Goal: Task Accomplishment & Management: Use online tool/utility

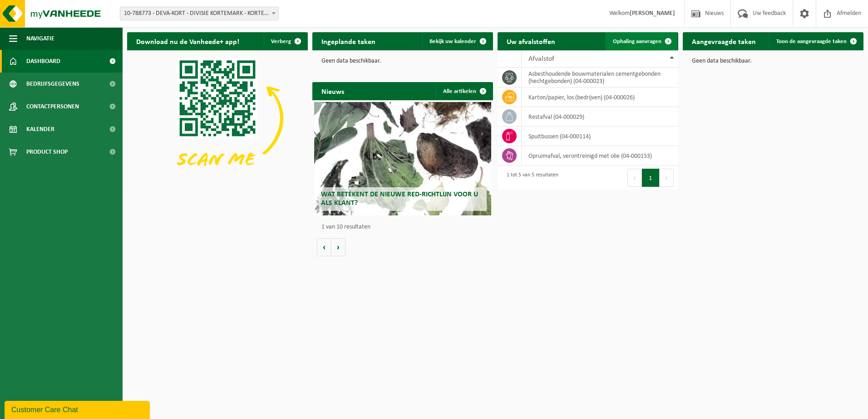
click at [646, 40] on span "Ophaling aanvragen" at bounding box center [637, 42] width 49 height 6
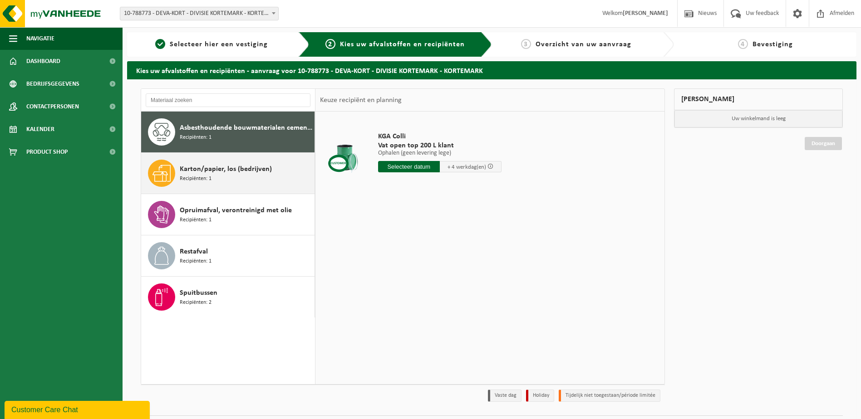
click at [211, 168] on span "Karton/papier, los (bedrijven)" at bounding box center [226, 169] width 92 height 11
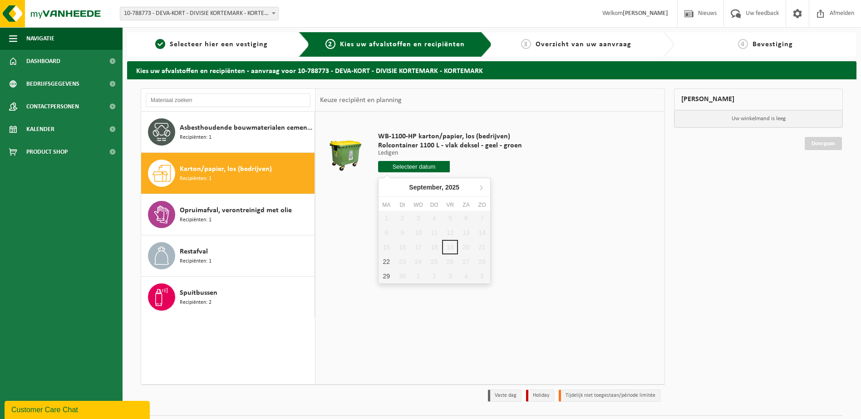
click at [431, 164] on input "text" at bounding box center [414, 166] width 72 height 11
click at [385, 261] on div "22" at bounding box center [387, 262] width 16 height 15
type input "Van [DATE]"
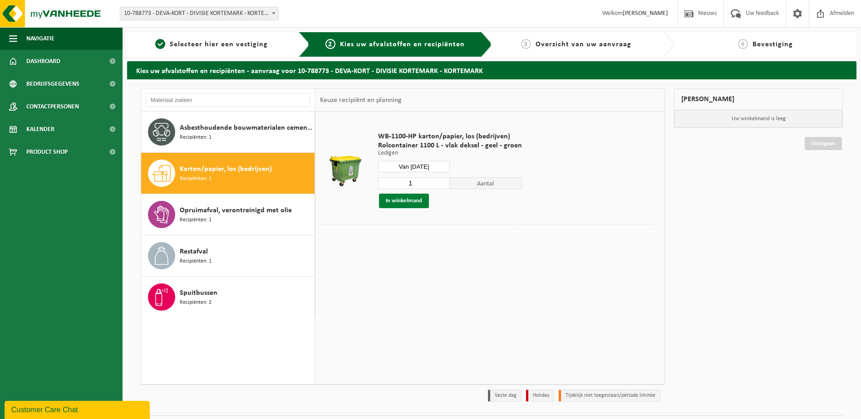
click at [418, 200] on button "In winkelmand" at bounding box center [404, 201] width 50 height 15
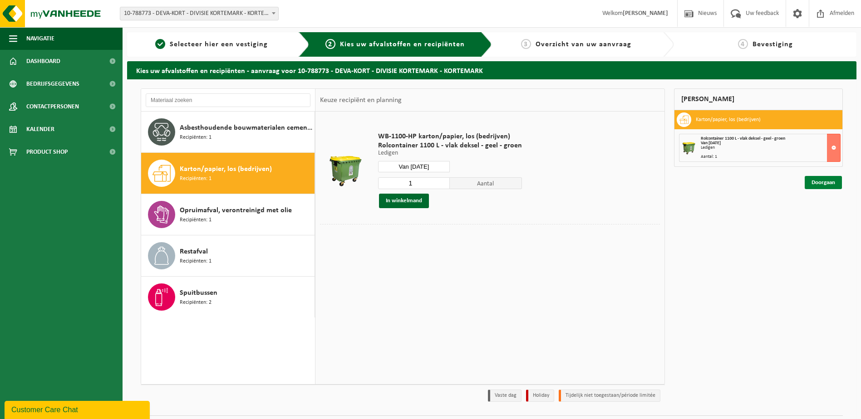
click at [815, 181] on link "Doorgaan" at bounding box center [823, 182] width 37 height 13
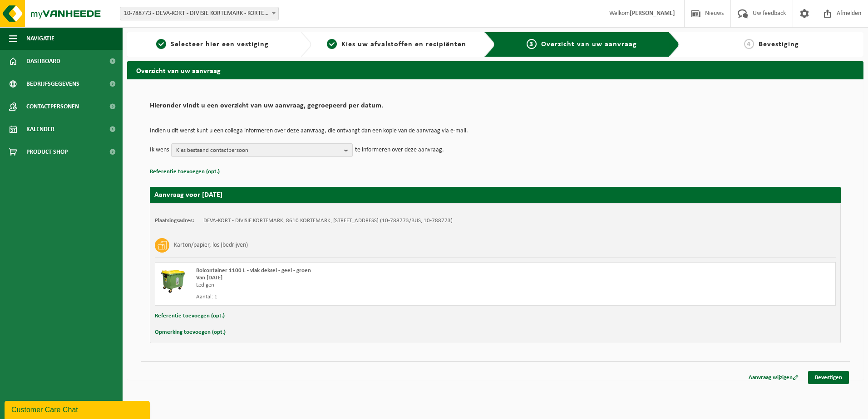
click at [635, 43] on span "Overzicht van uw aanvraag" at bounding box center [589, 44] width 96 height 7
click at [360, 285] on div "Ledigen" at bounding box center [363, 285] width 335 height 7
click at [839, 377] on link "Bevestigen" at bounding box center [828, 377] width 41 height 13
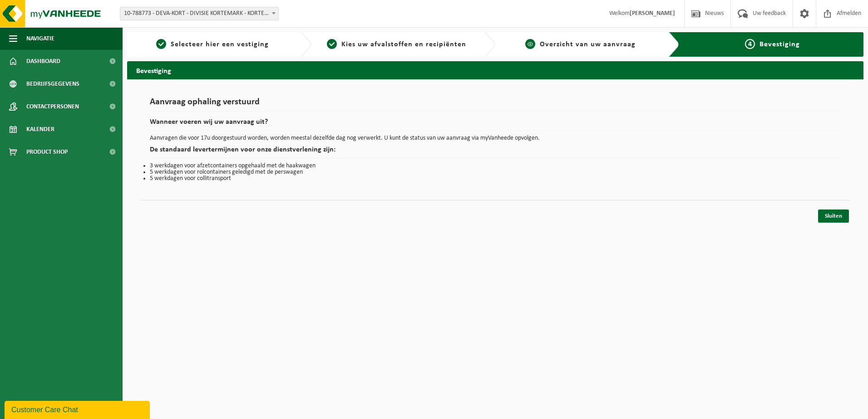
click at [606, 43] on span "Overzicht van uw aanvraag" at bounding box center [588, 44] width 96 height 7
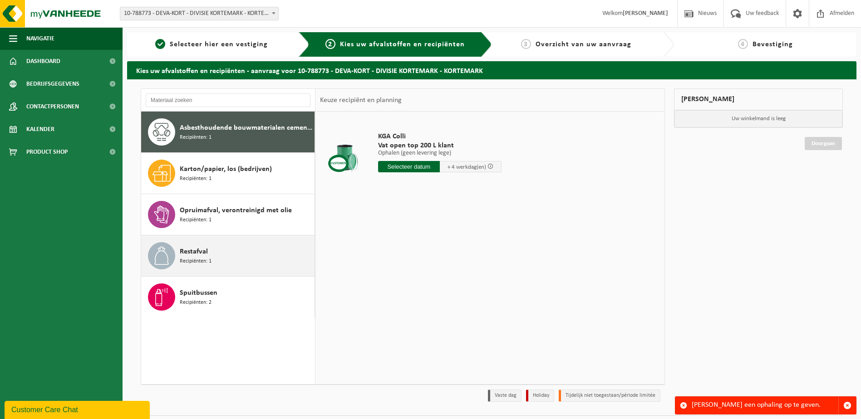
click at [226, 258] on div "Restafval Recipiënten: 1" at bounding box center [246, 255] width 133 height 27
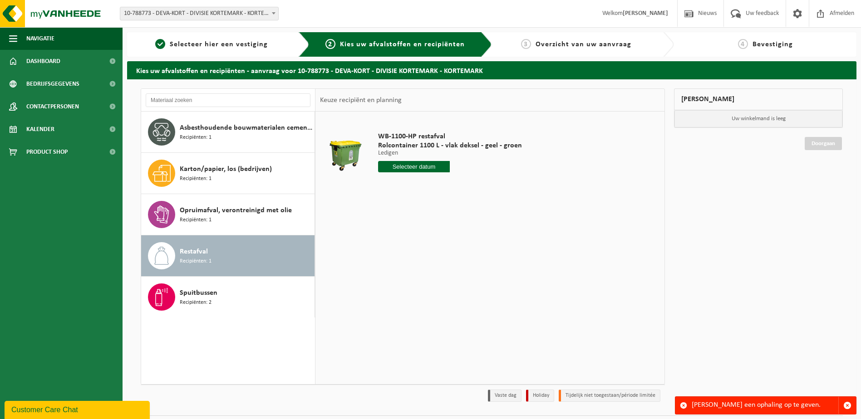
click at [420, 167] on input "text" at bounding box center [414, 166] width 72 height 11
drag, startPoint x: 389, startPoint y: 261, endPoint x: 409, endPoint y: 259, distance: 19.6
click at [390, 261] on div "22" at bounding box center [387, 262] width 16 height 15
type input "Van 2025-09-22"
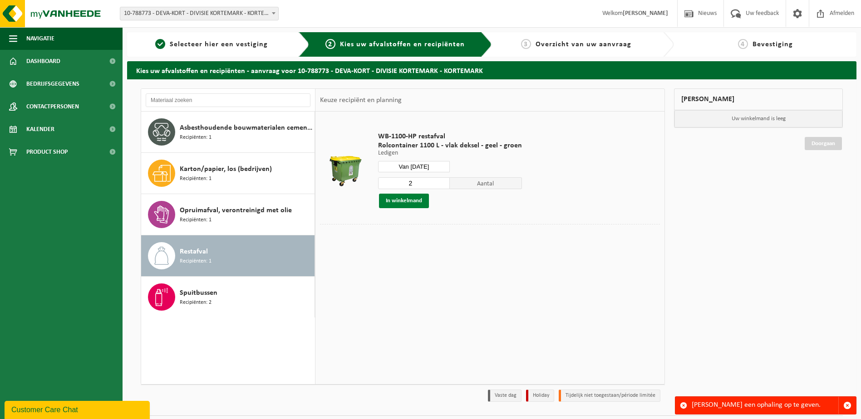
click at [422, 202] on button "In winkelmand" at bounding box center [404, 201] width 50 height 15
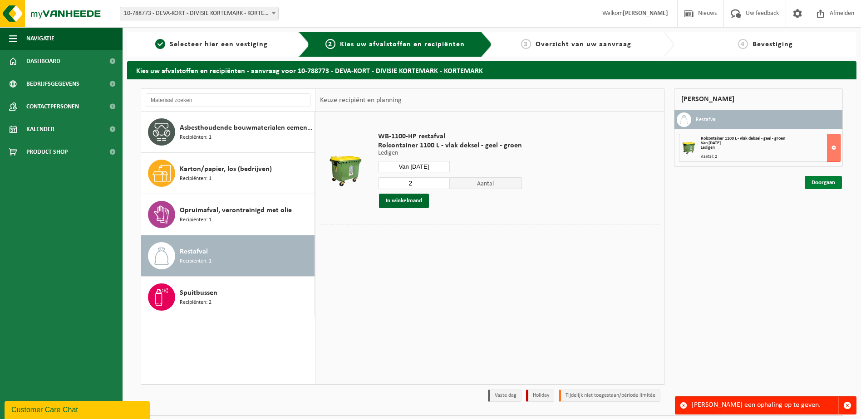
click at [822, 181] on link "Doorgaan" at bounding box center [823, 182] width 37 height 13
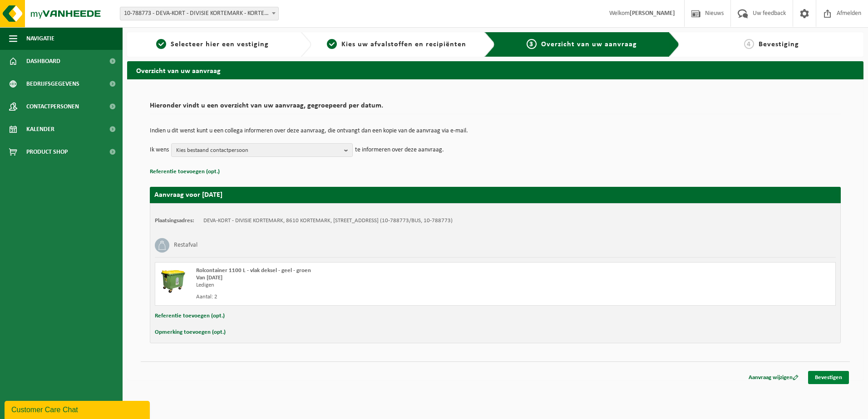
click at [824, 380] on link "Bevestigen" at bounding box center [828, 377] width 41 height 13
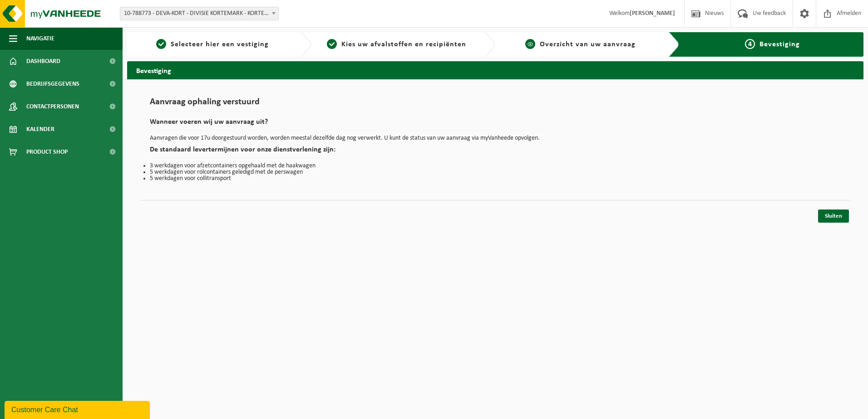
click at [592, 44] on span "Overzicht van uw aanvraag" at bounding box center [588, 44] width 96 height 7
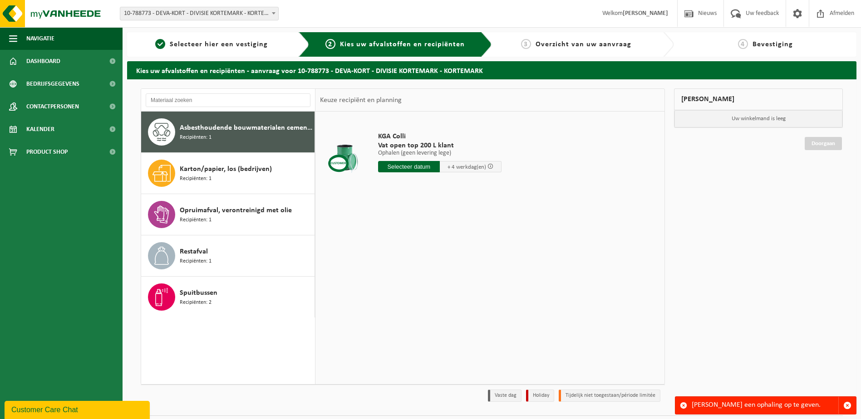
click at [776, 42] on span "Bevestiging" at bounding box center [773, 44] width 40 height 7
click at [546, 48] on span "Overzicht van uw aanvraag" at bounding box center [584, 44] width 96 height 7
click at [756, 49] on div "4 Bevestiging" at bounding box center [772, 44] width 196 height 25
click at [847, 405] on span "button" at bounding box center [848, 406] width 8 height 8
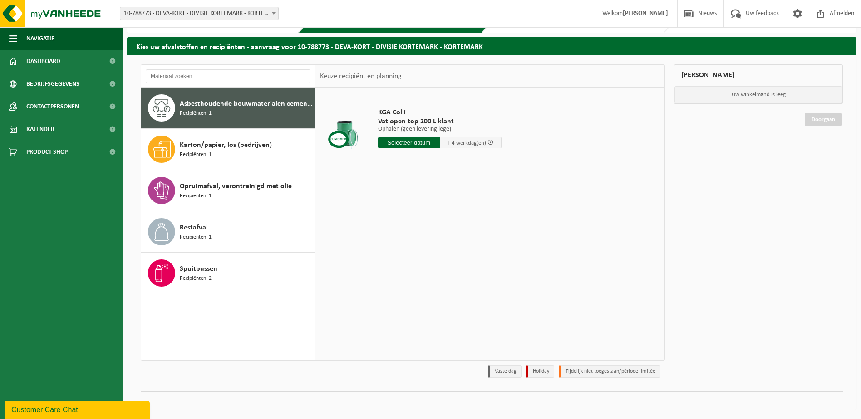
click at [722, 186] on div "Mijn winkelmand Uw winkelmand is leeg Doorgaan" at bounding box center [759, 223] width 178 height 318
click at [723, 186] on div "Mijn winkelmand Uw winkelmand is leeg Doorgaan" at bounding box center [759, 223] width 178 height 318
drag, startPoint x: 723, startPoint y: 186, endPoint x: 697, endPoint y: 202, distance: 30.9
click at [697, 202] on div "Mijn winkelmand Uw winkelmand is leeg Doorgaan" at bounding box center [759, 223] width 178 height 318
drag, startPoint x: 693, startPoint y: 148, endPoint x: 687, endPoint y: 149, distance: 6.1
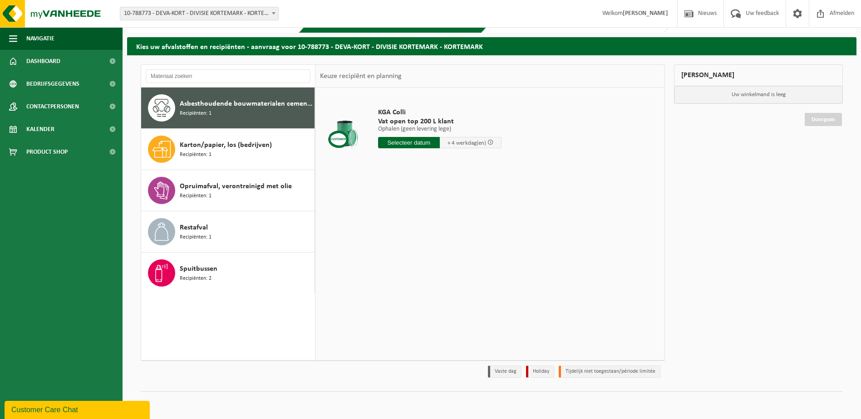
click at [687, 149] on div "Mijn winkelmand Uw winkelmand is leeg Doorgaan" at bounding box center [759, 223] width 178 height 318
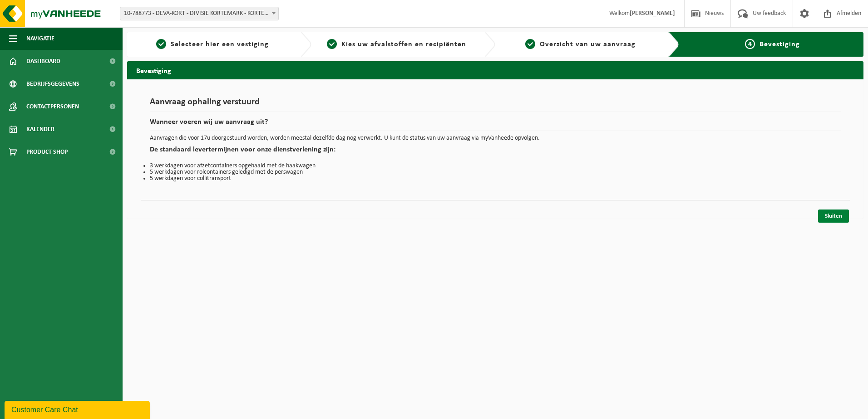
click at [840, 216] on link "Sluiten" at bounding box center [833, 216] width 31 height 13
